Goal: Task Accomplishment & Management: Use online tool/utility

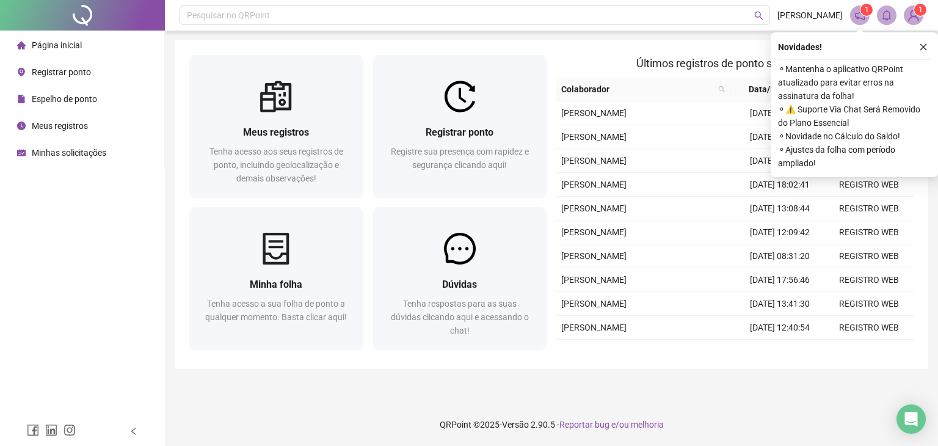
click at [475, 118] on div "Registrar ponto Registre sua presença com rapidez e segurança clicando aqui!" at bounding box center [460, 154] width 174 height 85
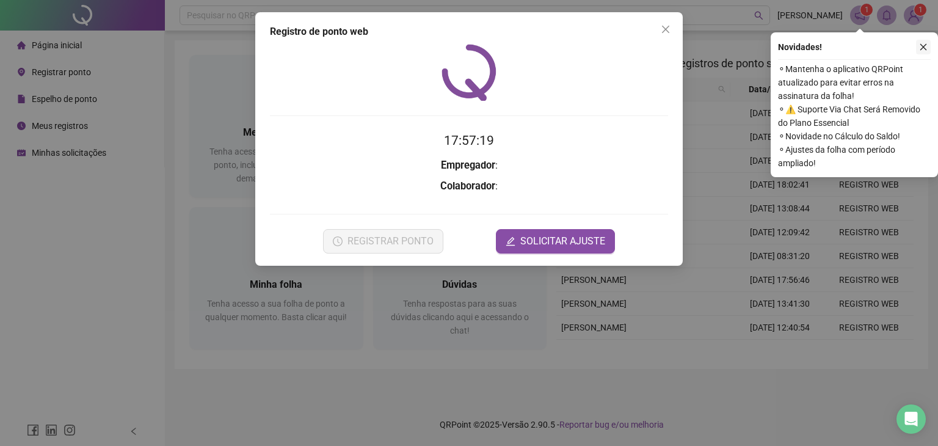
click at [923, 47] on icon "close" at bounding box center [923, 47] width 7 height 7
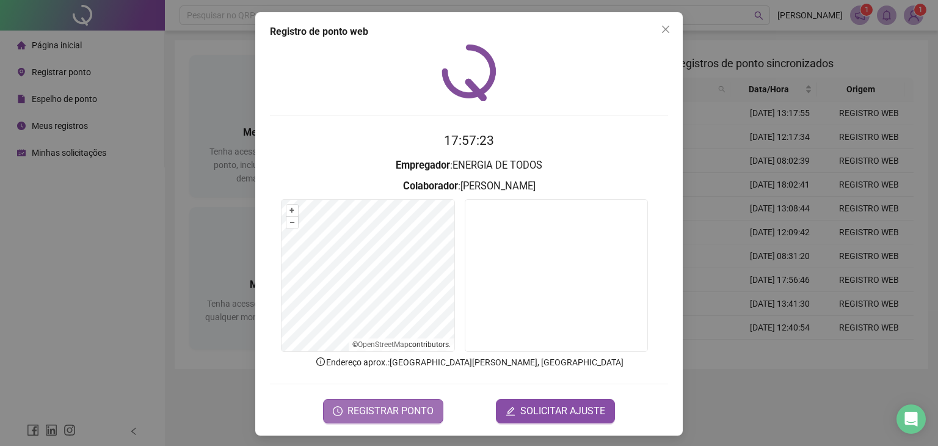
click at [363, 408] on span "REGISTRAR PONTO" at bounding box center [390, 410] width 86 height 15
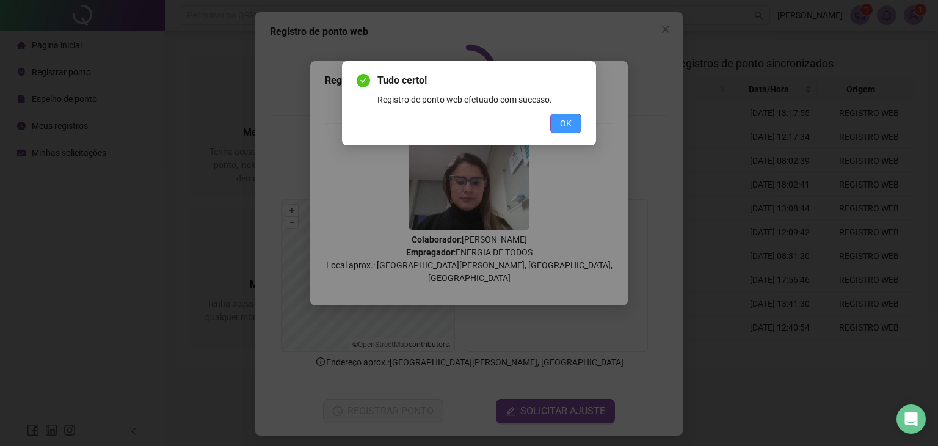
click at [558, 126] on button "OK" at bounding box center [565, 124] width 31 height 20
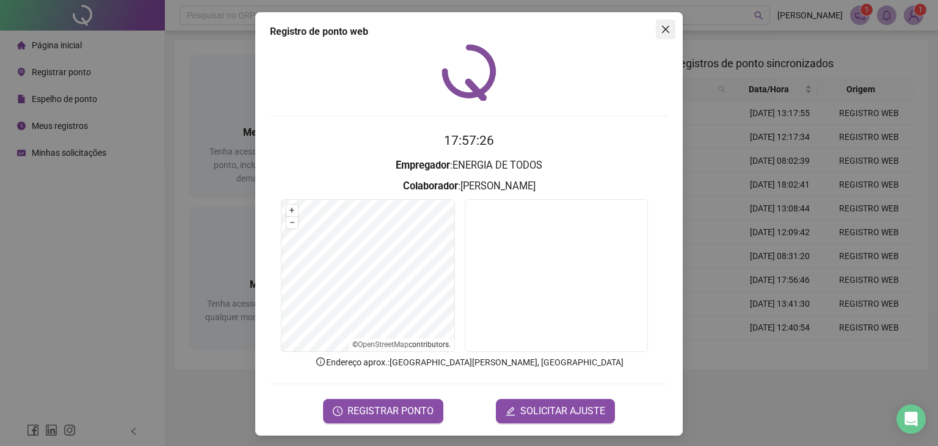
click at [662, 34] on button "Close" at bounding box center [666, 30] width 20 height 20
